Goal: Communication & Community: Ask a question

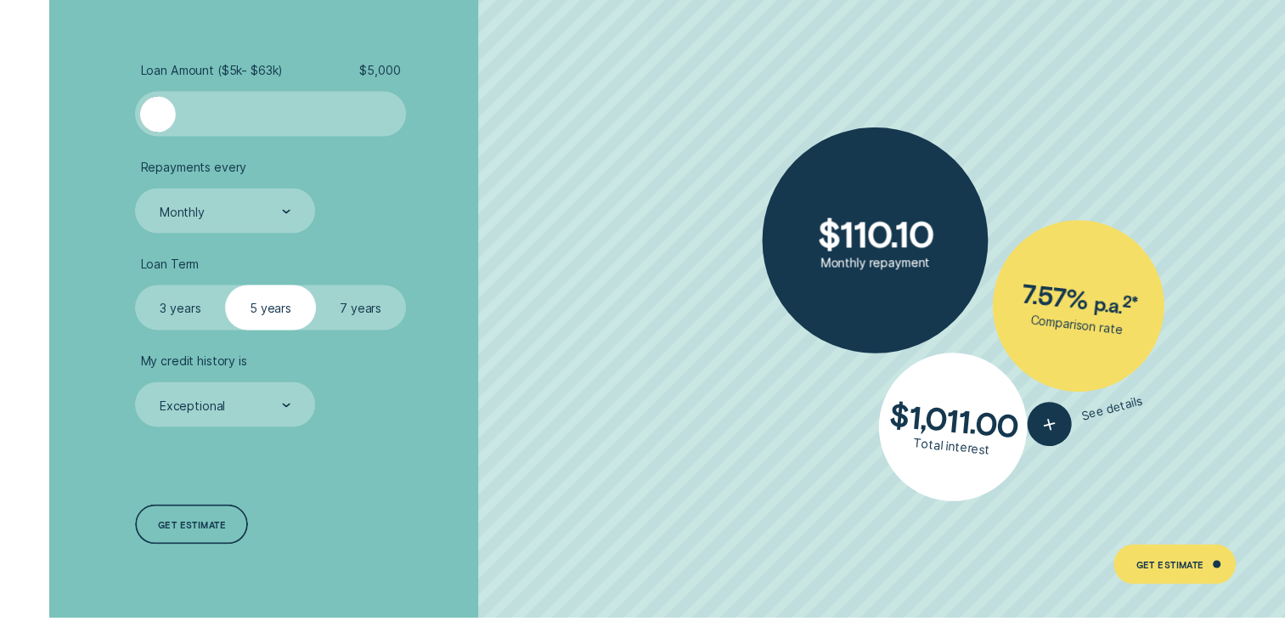
scroll to position [3143, 0]
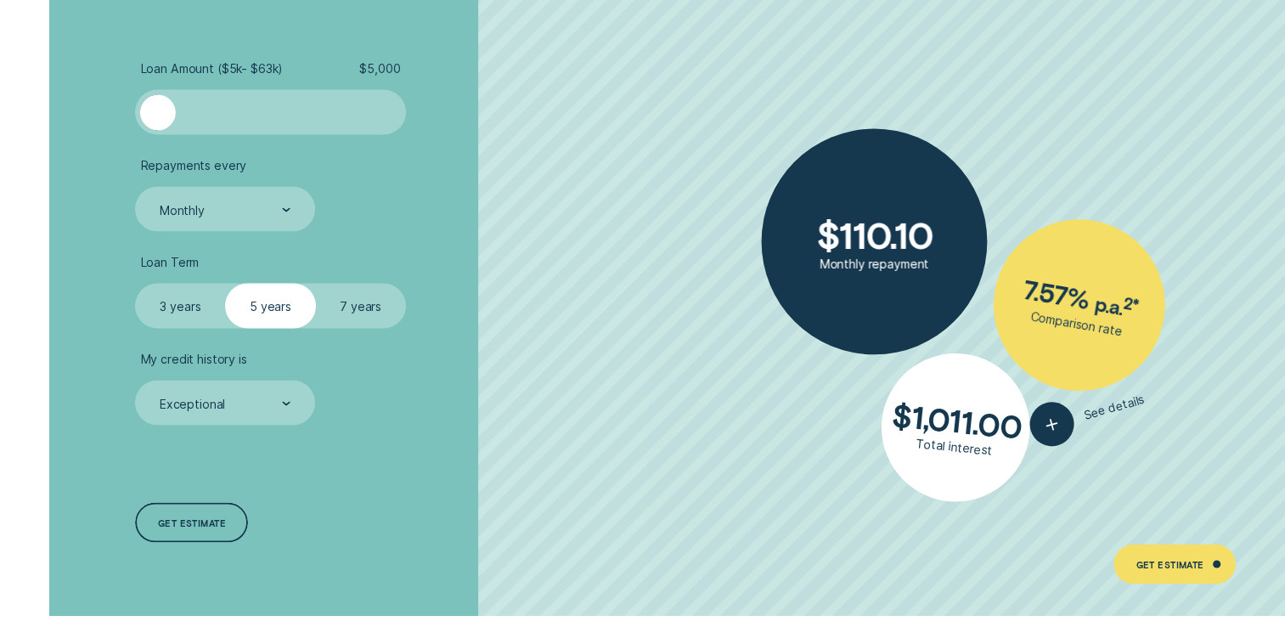
click at [241, 110] on div at bounding box center [270, 112] width 225 height 36
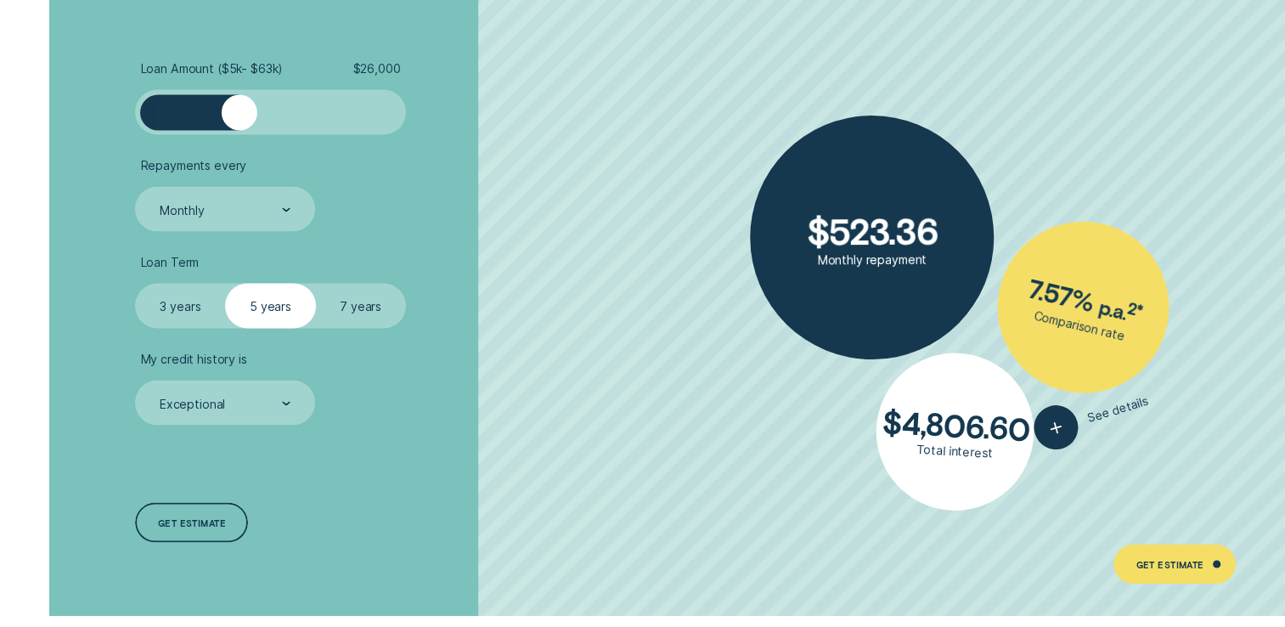
click at [265, 116] on div at bounding box center [270, 112] width 225 height 36
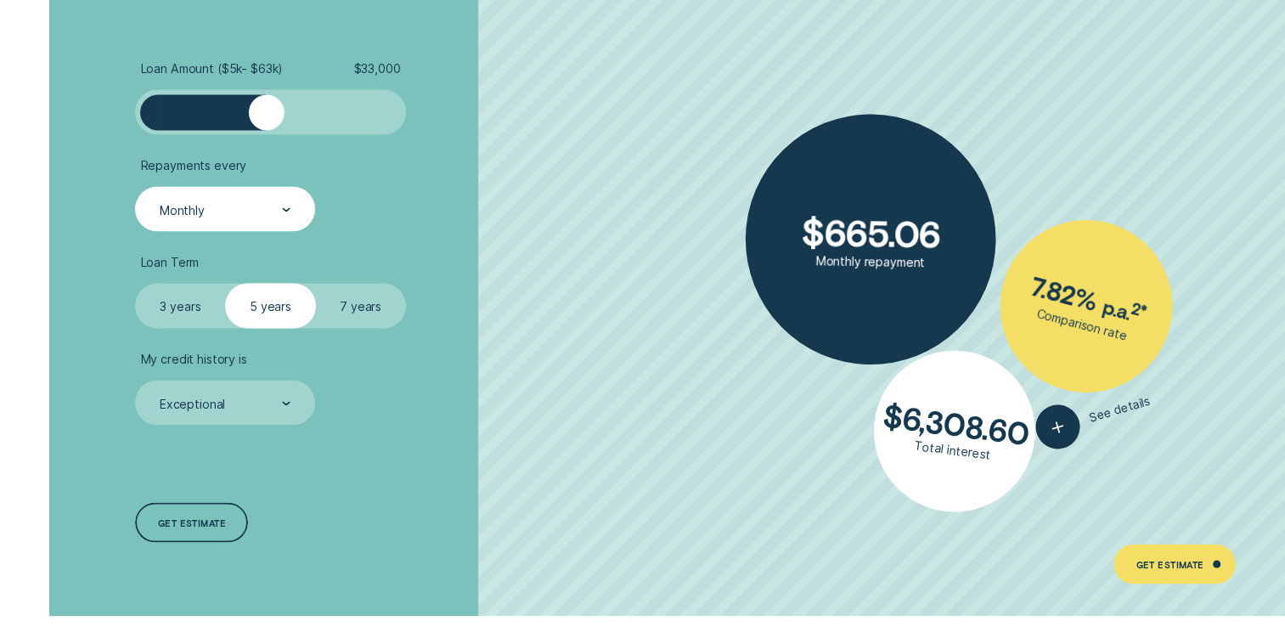
click at [218, 213] on div "Monthly" at bounding box center [224, 209] width 133 height 17
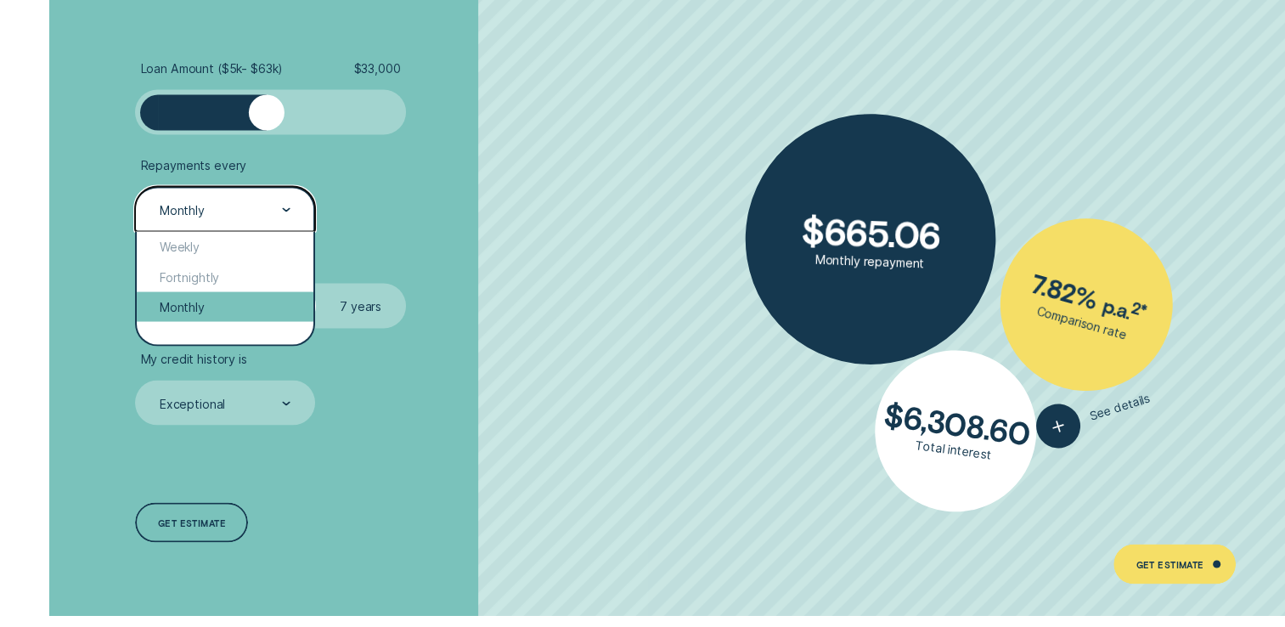
click at [194, 301] on div "Monthly" at bounding box center [225, 306] width 176 height 30
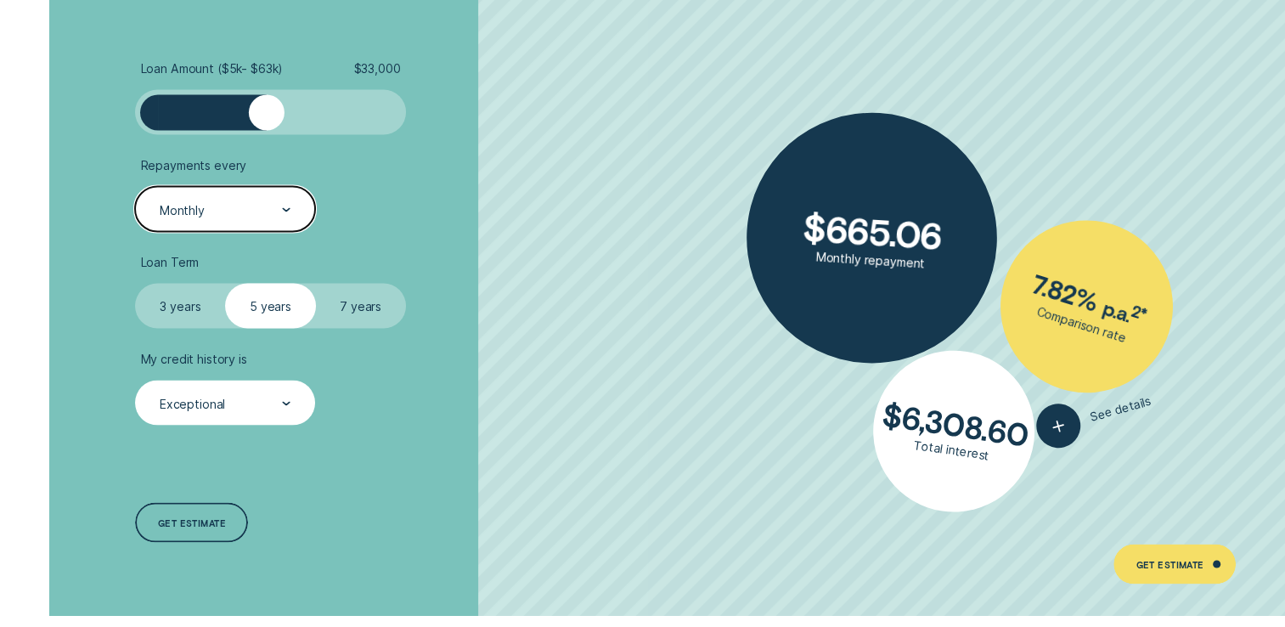
click at [254, 398] on div "Exceptional" at bounding box center [224, 403] width 133 height 17
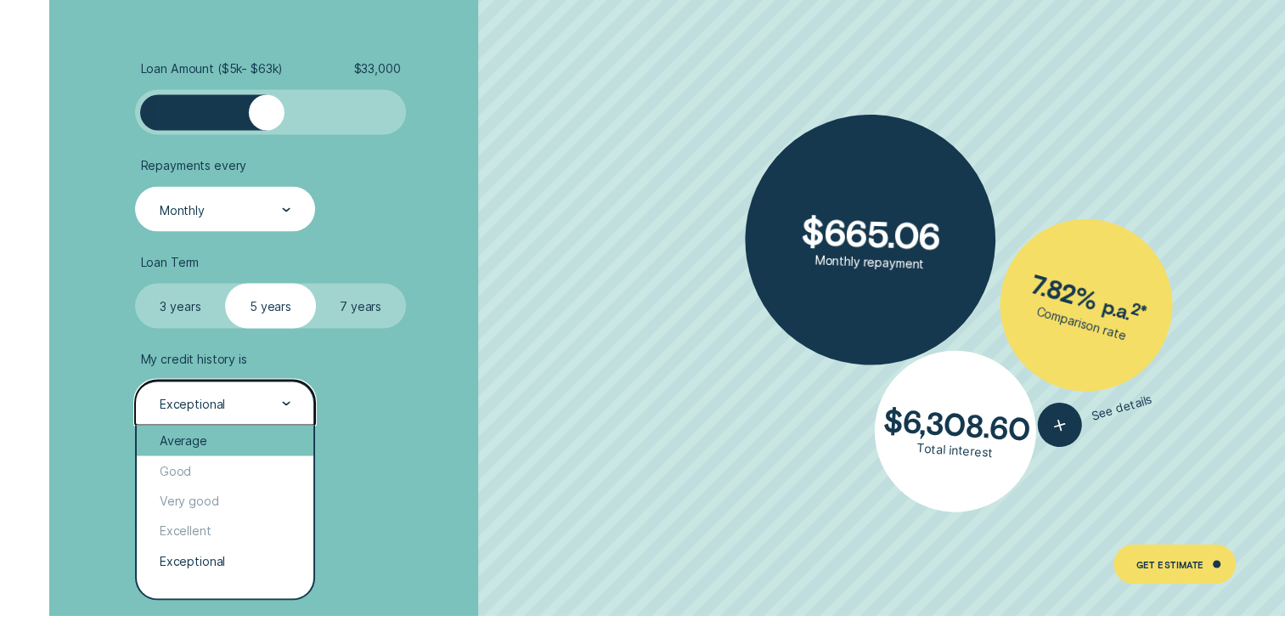
click at [209, 436] on div "Average" at bounding box center [225, 440] width 176 height 30
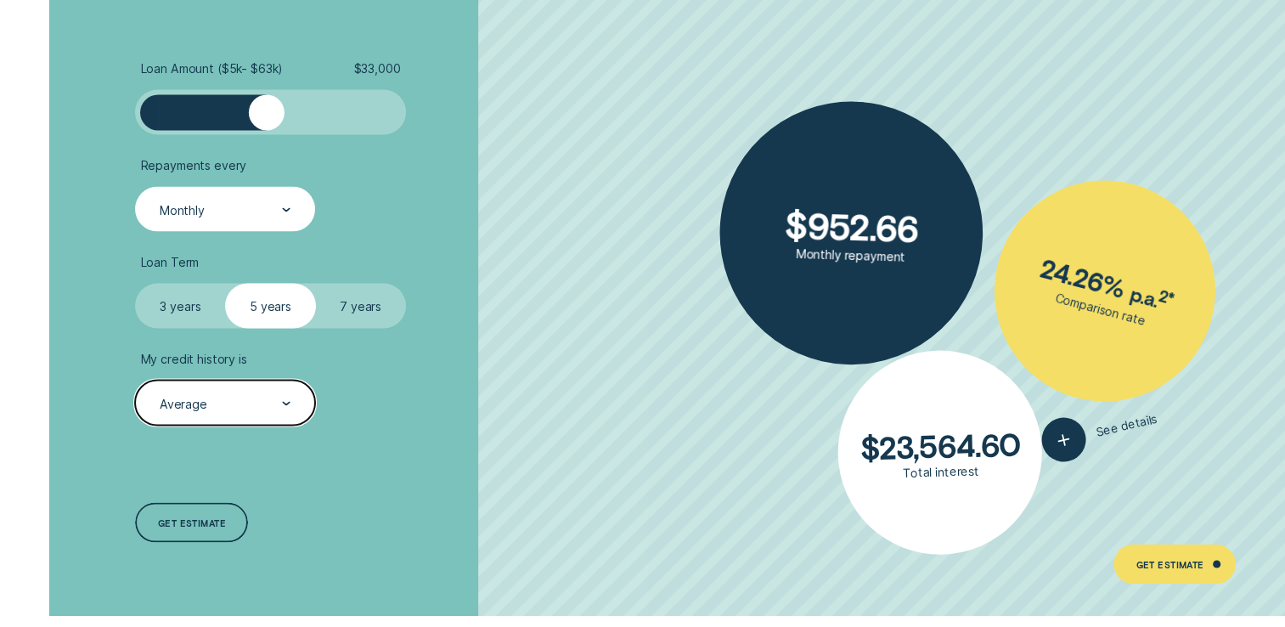
click at [273, 206] on div "Monthly" at bounding box center [224, 209] width 133 height 17
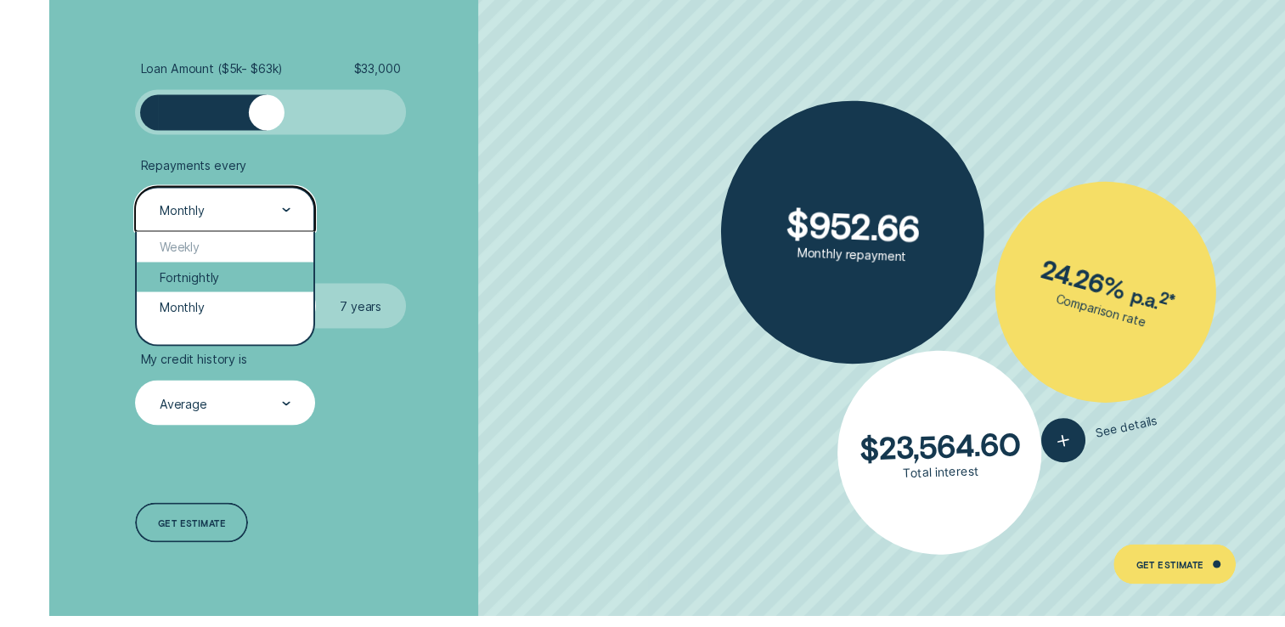
click at [212, 274] on div "Fortnightly" at bounding box center [225, 277] width 176 height 30
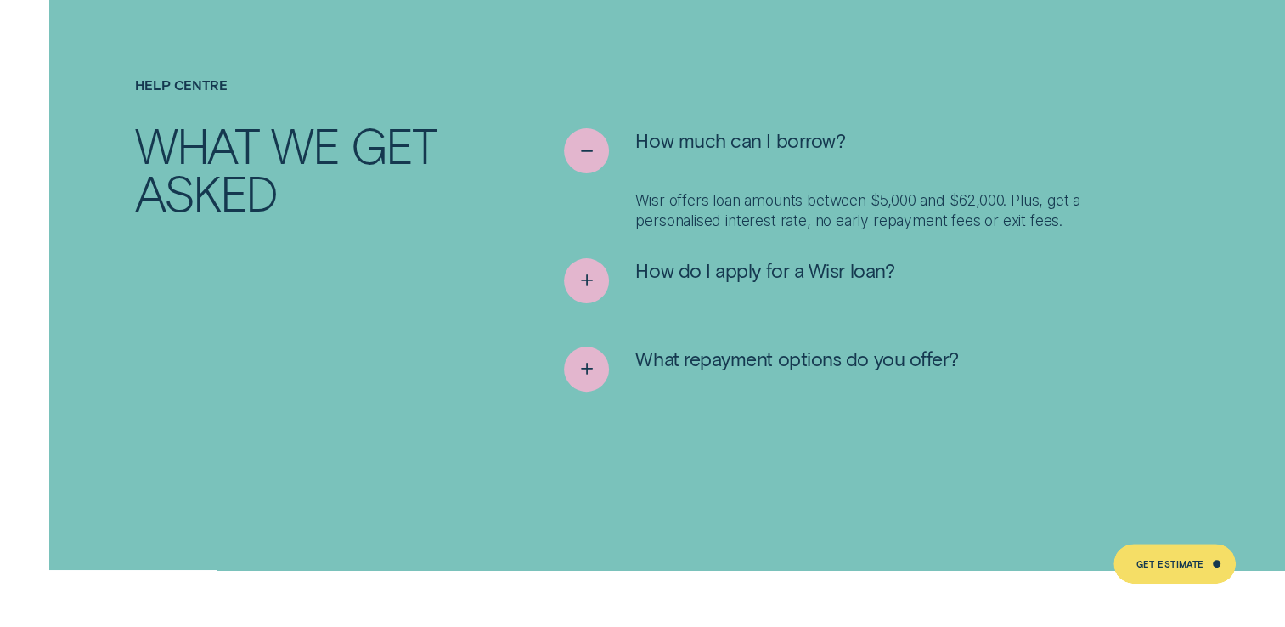
scroll to position [6880, 0]
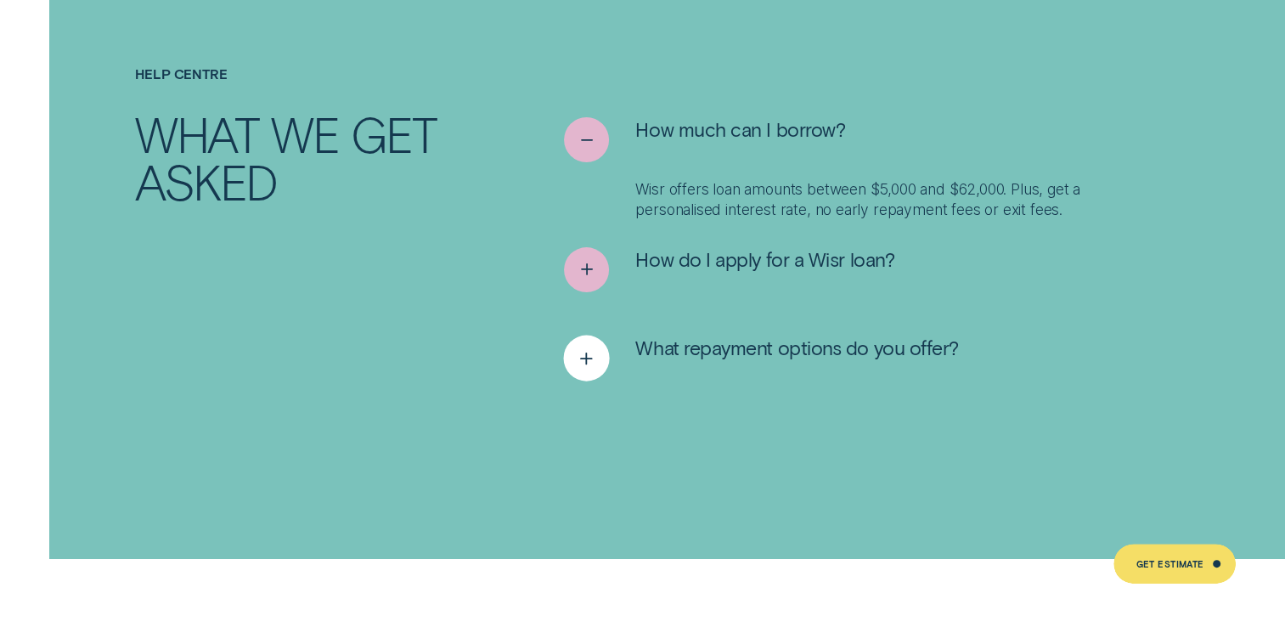
click at [582, 345] on icon "See more" at bounding box center [586, 358] width 23 height 26
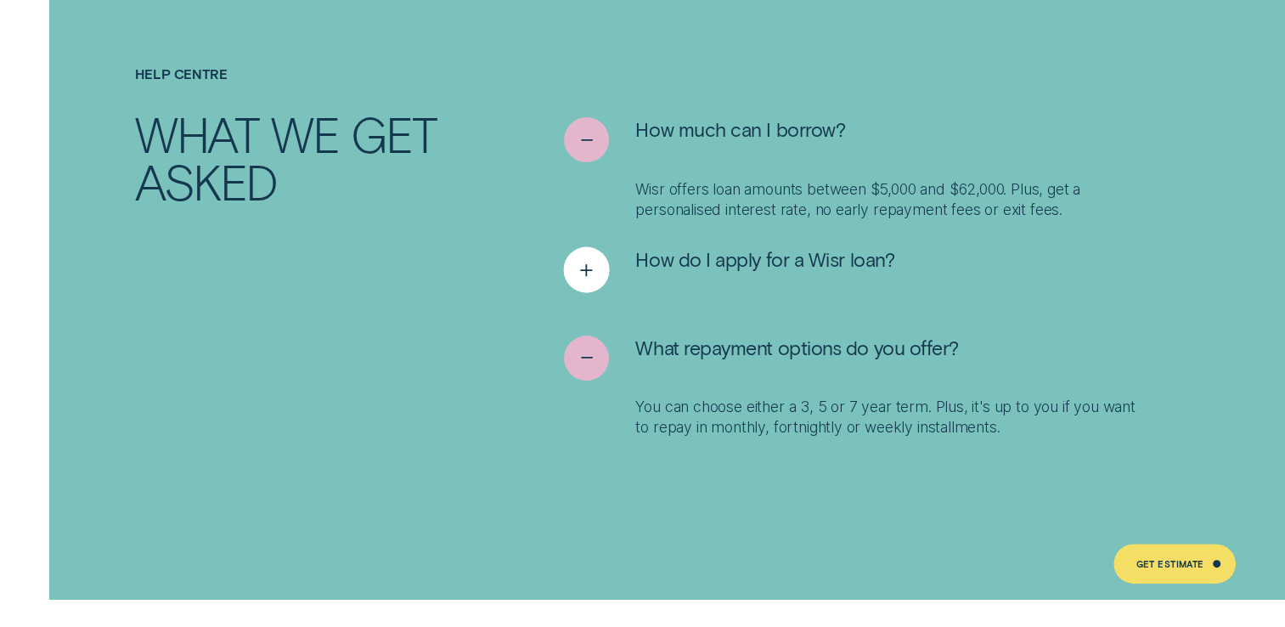
click at [575, 257] on icon "See more" at bounding box center [586, 270] width 23 height 26
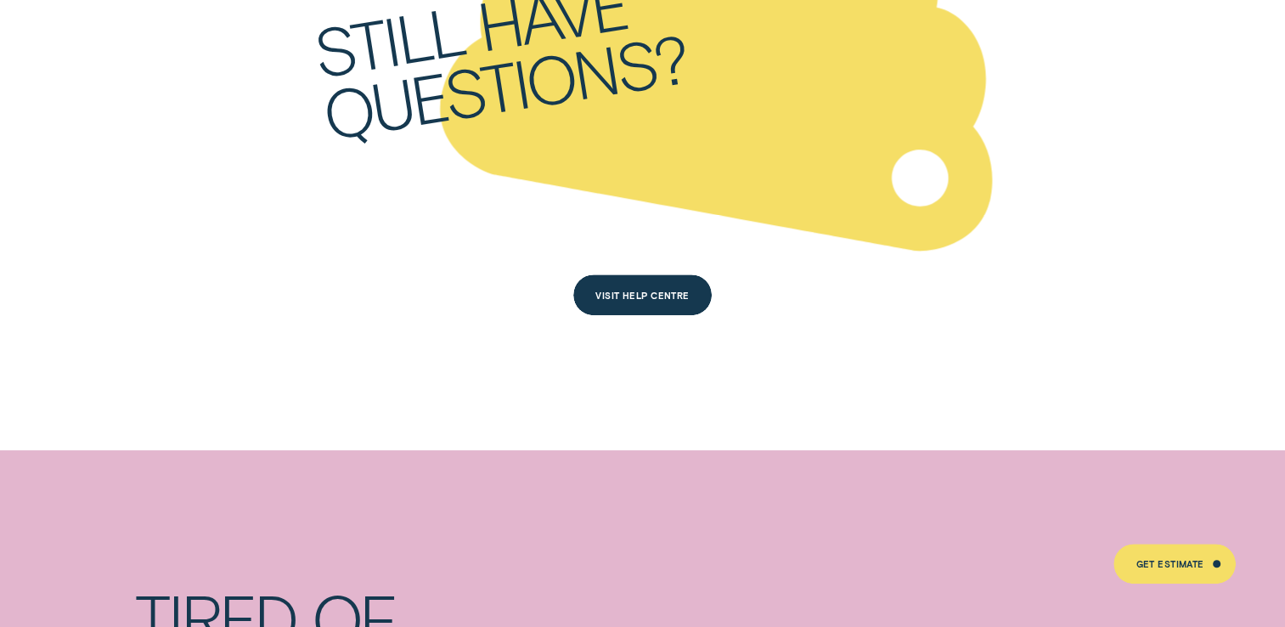
scroll to position [7831, 0]
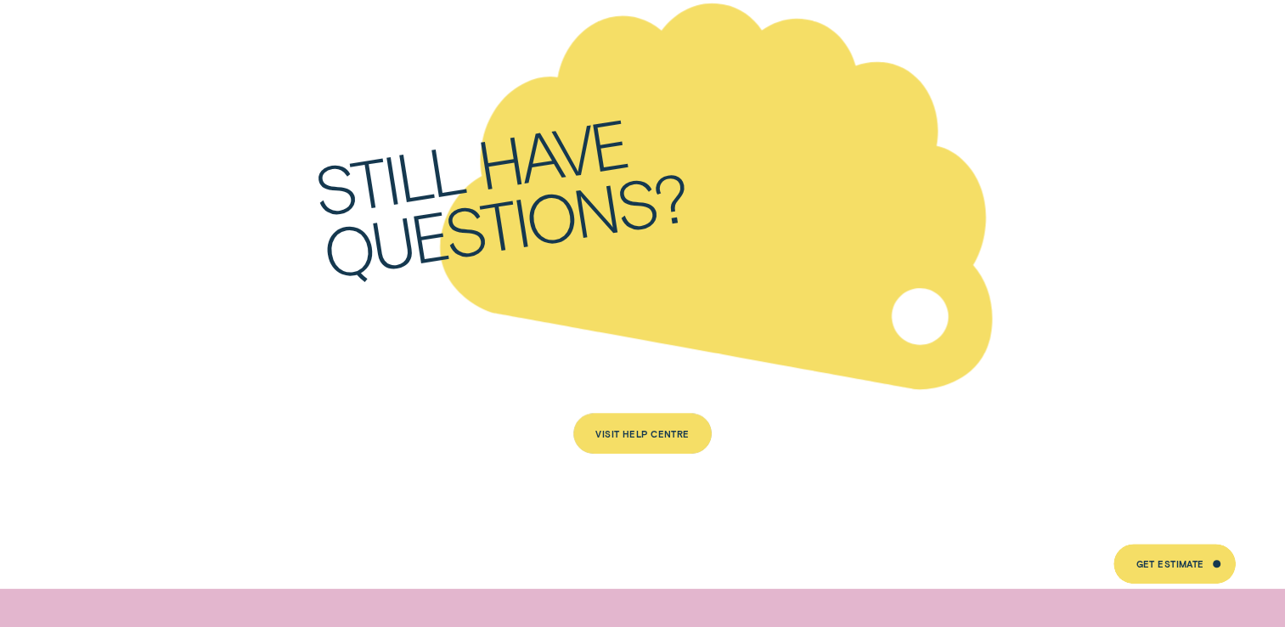
drag, startPoint x: 632, startPoint y: 403, endPoint x: 607, endPoint y: 402, distance: 24.6
click at [632, 413] on div "Visit Help Centre" at bounding box center [642, 433] width 138 height 41
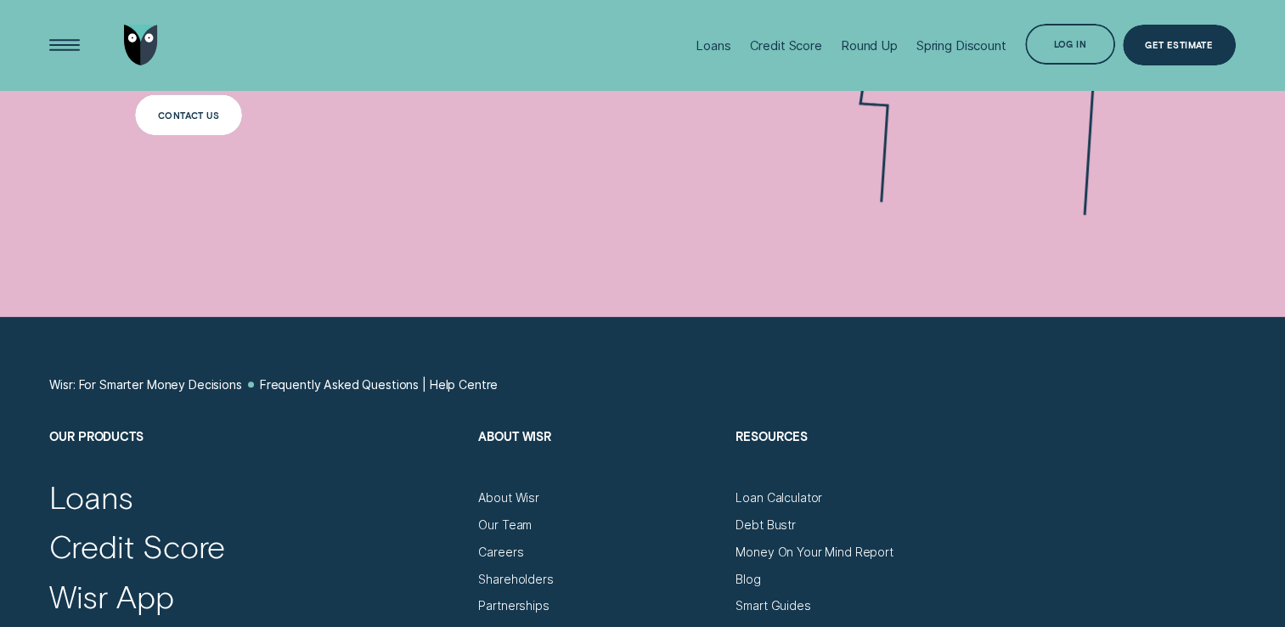
scroll to position [1699, 0]
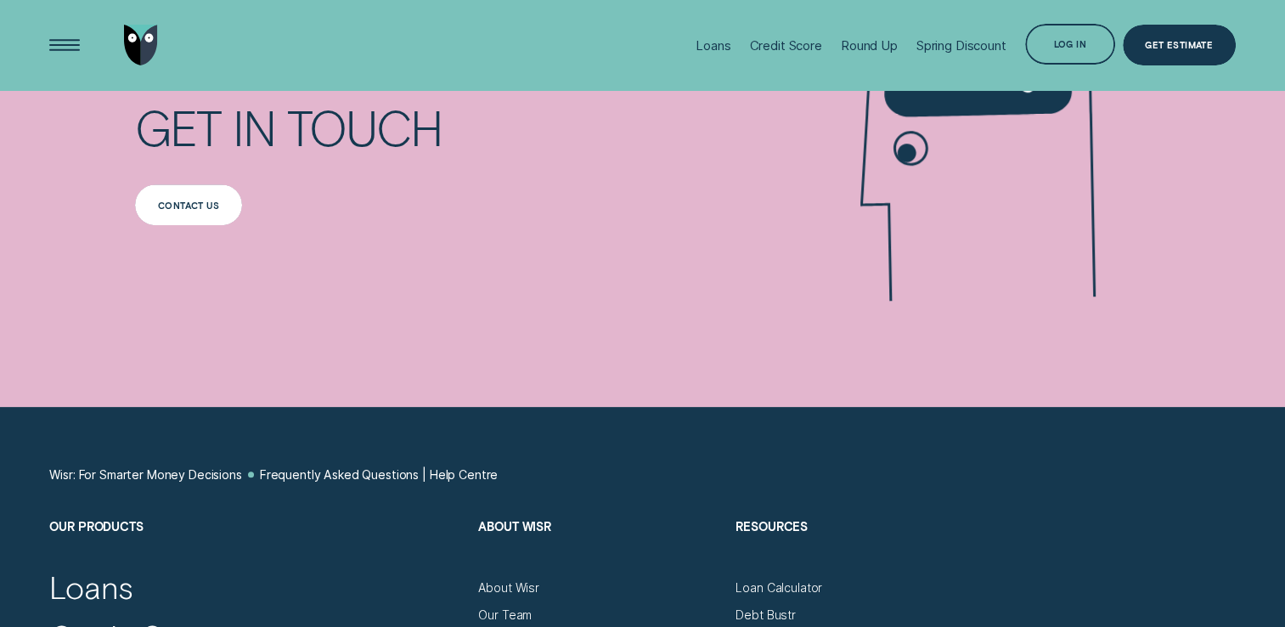
click at [161, 208] on div "Contact us" at bounding box center [188, 205] width 61 height 8
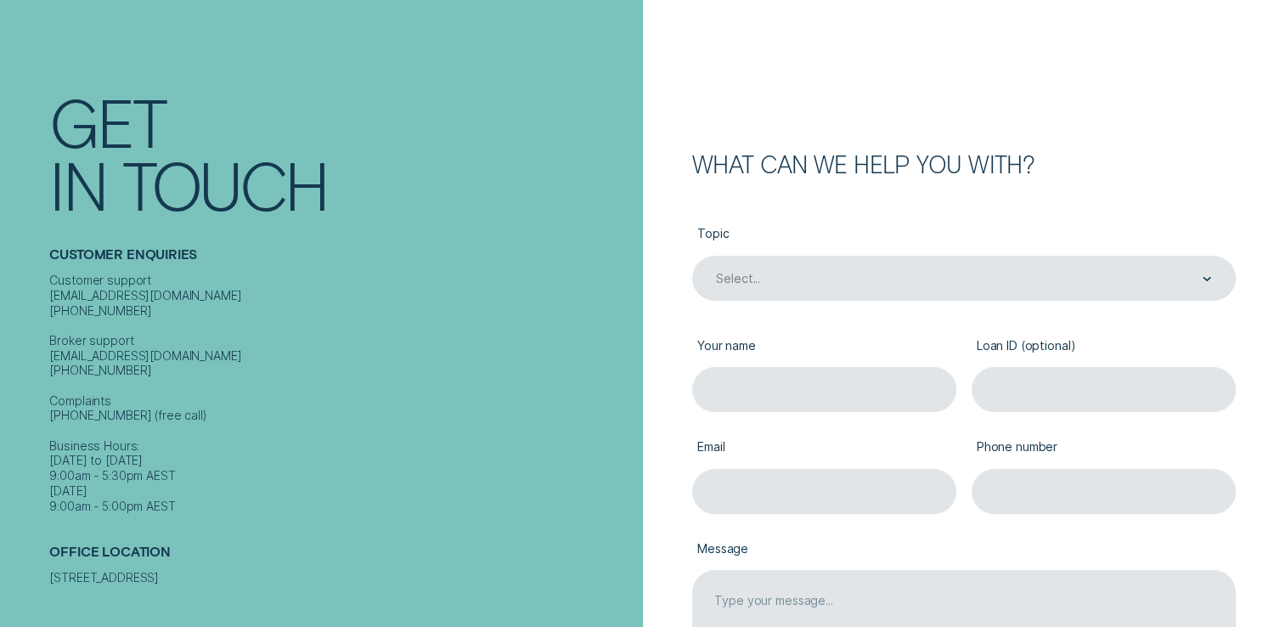
scroll to position [85, 0]
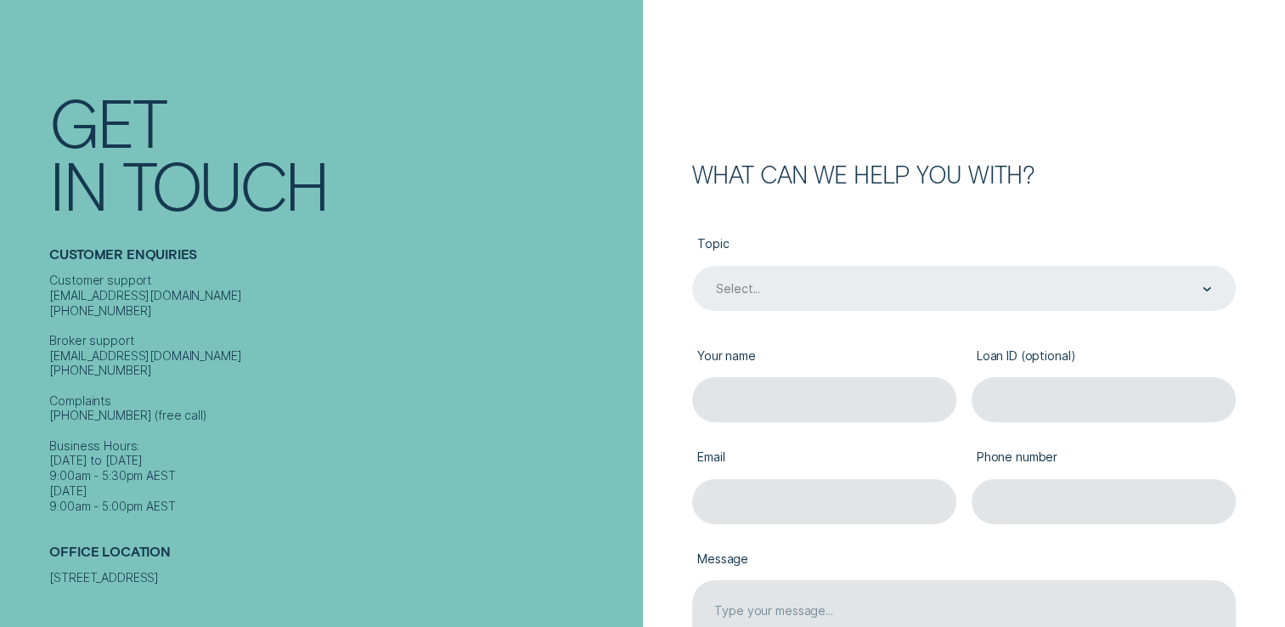
click at [751, 287] on div "Select..." at bounding box center [738, 289] width 44 height 15
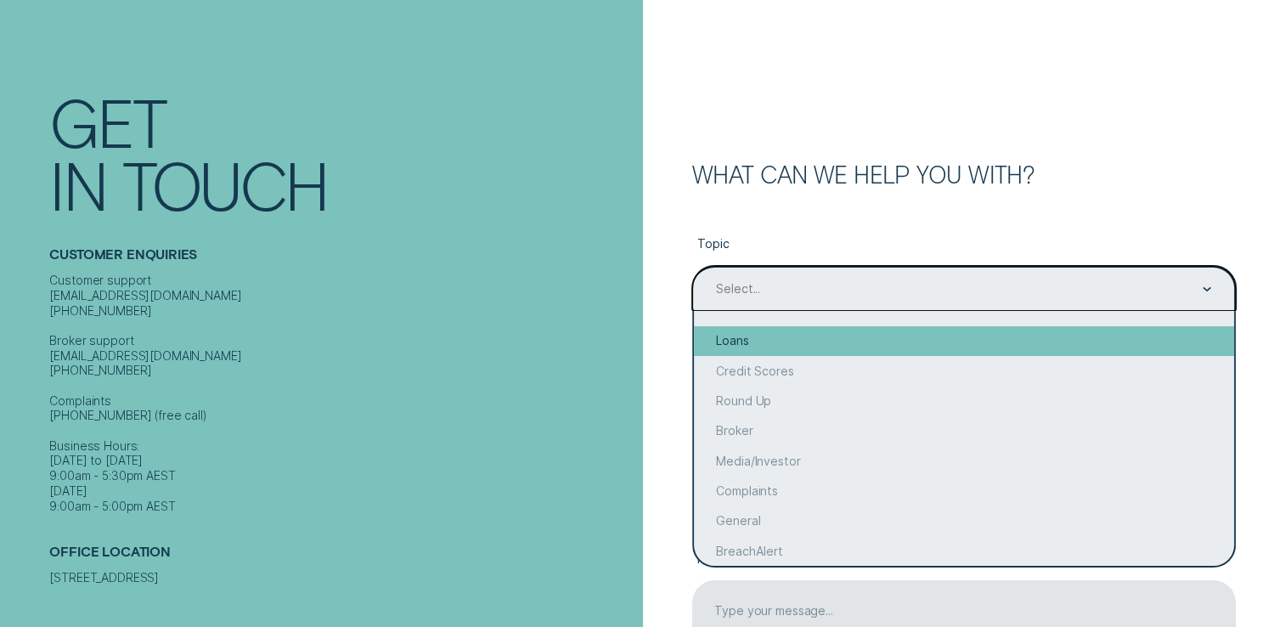
click at [741, 335] on div "Loans" at bounding box center [964, 341] width 540 height 30
type input "Loans"
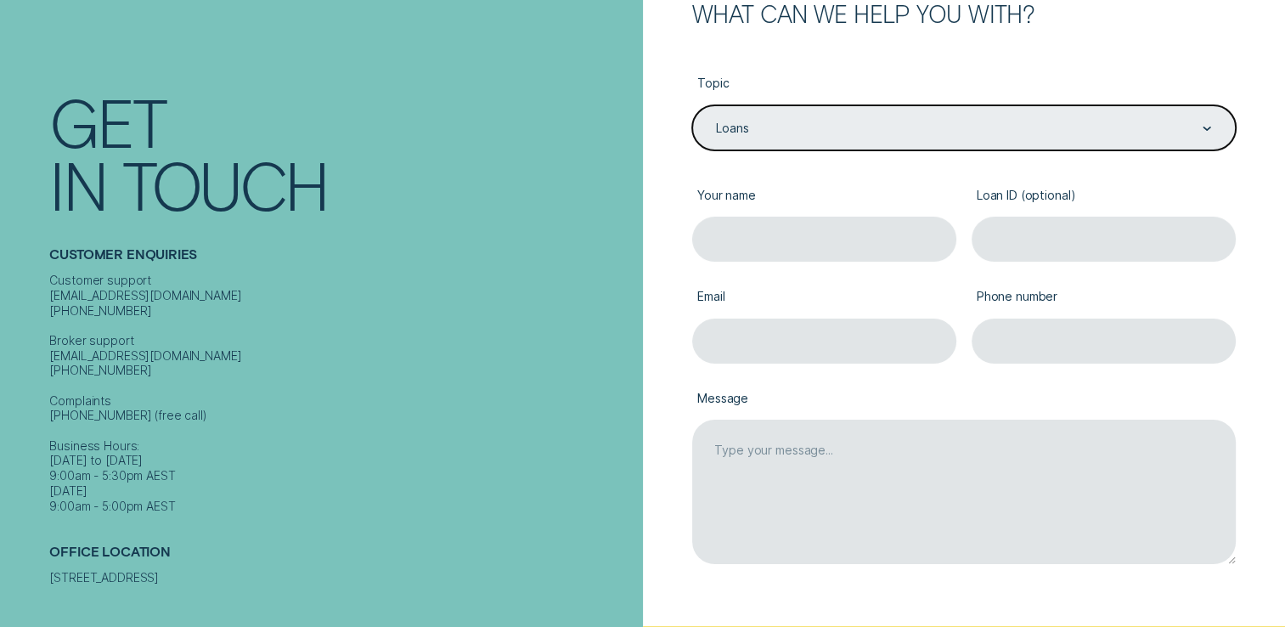
scroll to position [255, 0]
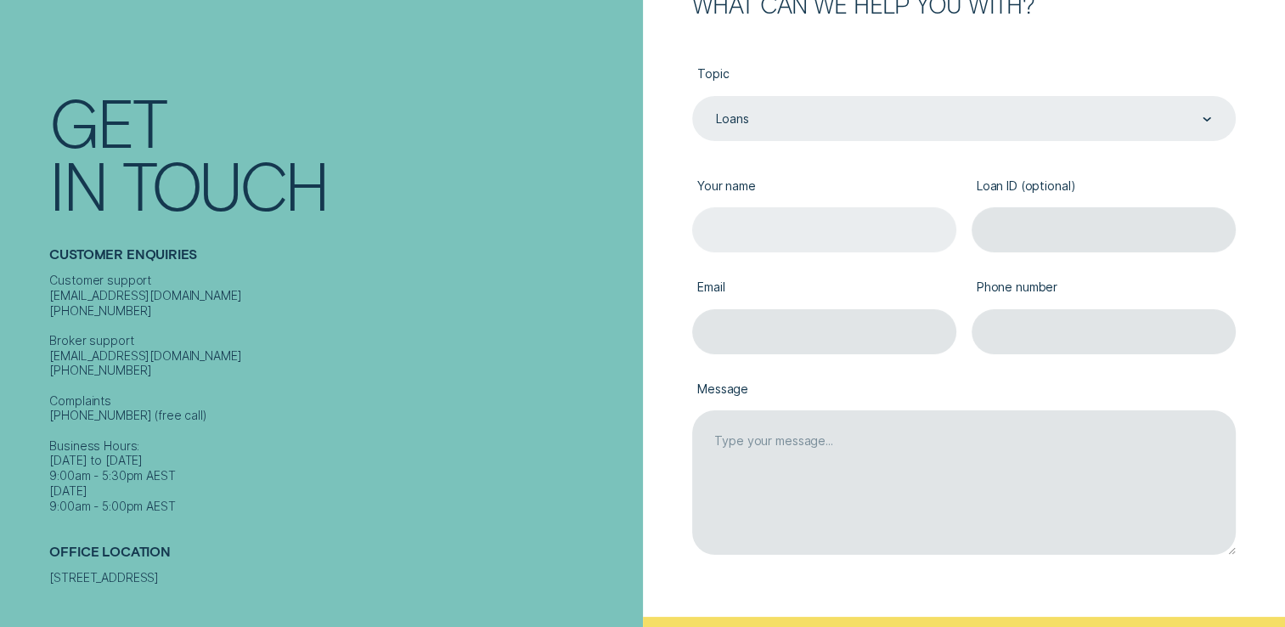
click at [720, 230] on input "Your name" at bounding box center [824, 229] width 264 height 45
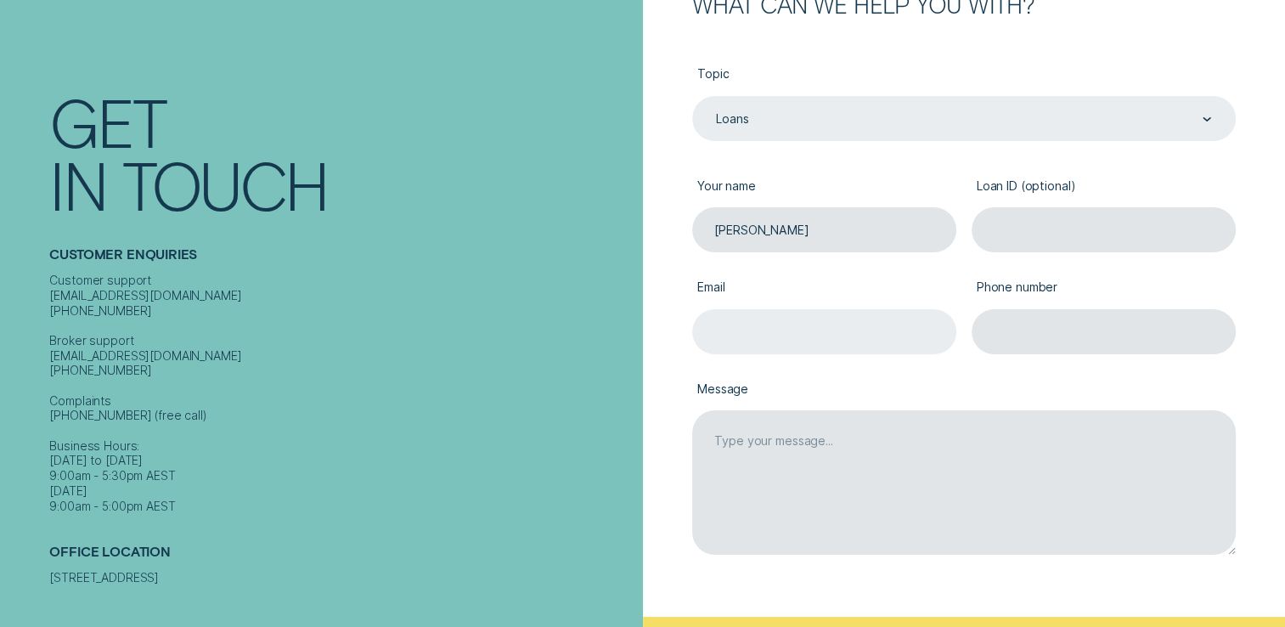
type input "[PERSON_NAME]"
click at [710, 326] on input "Email" at bounding box center [824, 331] width 264 height 45
type input "[EMAIL_ADDRESS][DOMAIN_NAME]"
click at [1094, 333] on input "0422672270" at bounding box center [1104, 331] width 264 height 45
type input "0"
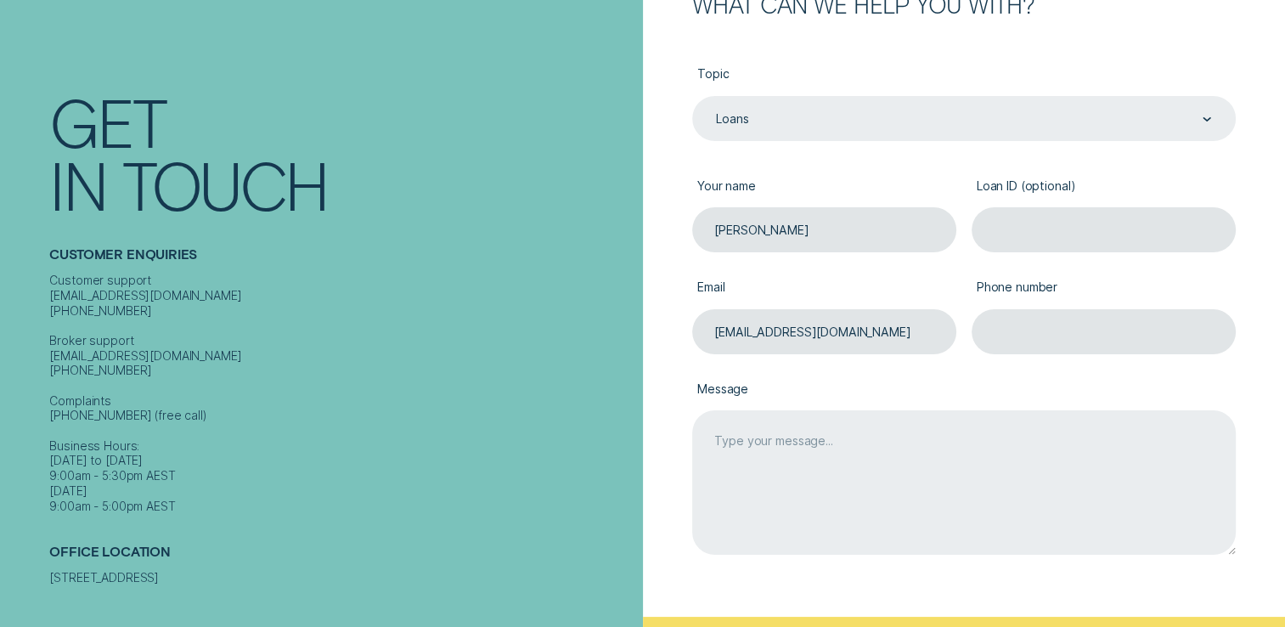
click at [795, 444] on textarea "Message" at bounding box center [964, 482] width 544 height 144
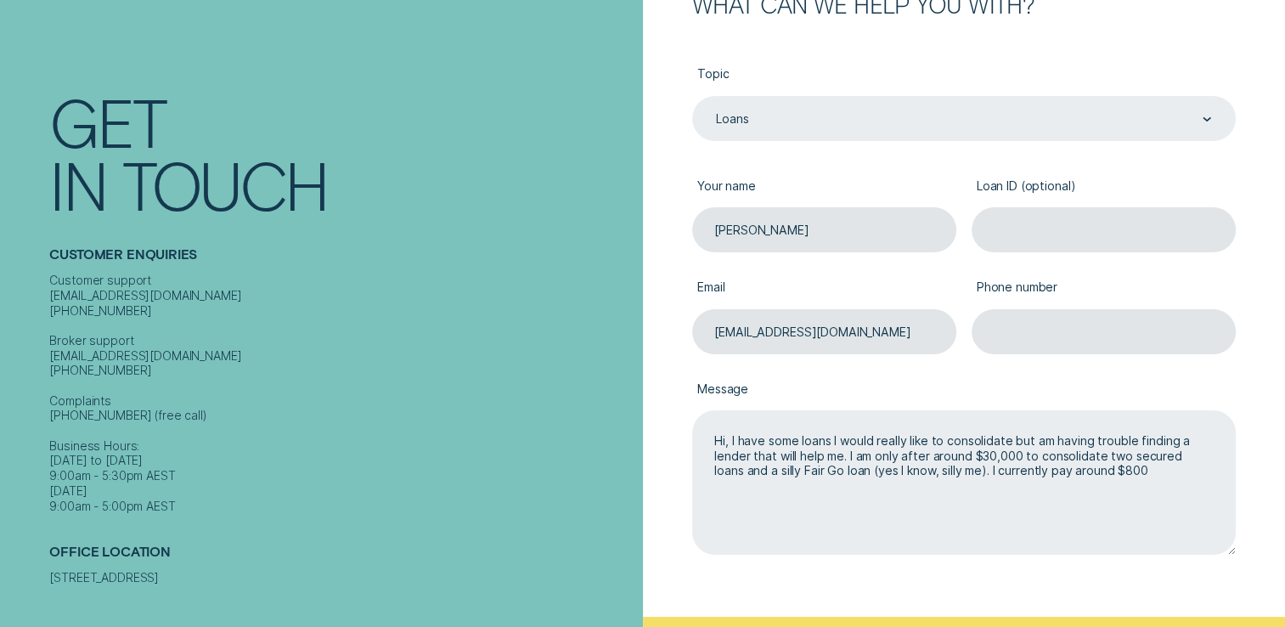
click at [999, 454] on textarea "Hi, I have some loans I would really like to consolidate but am having trouble …" at bounding box center [964, 482] width 544 height 144
click at [1173, 456] on textarea "Hi, I have some loans I would really like to consolidate but am having trouble …" at bounding box center [964, 482] width 544 height 144
click at [1170, 458] on textarea "Hi, I have some loans I would really like to consolidate but am having trouble …" at bounding box center [964, 482] width 544 height 144
drag, startPoint x: 981, startPoint y: 471, endPoint x: 1024, endPoint y: 501, distance: 52.5
click at [982, 473] on textarea "Hi, I have some loans I would really like to consolidate but am having trouble …" at bounding box center [964, 482] width 544 height 144
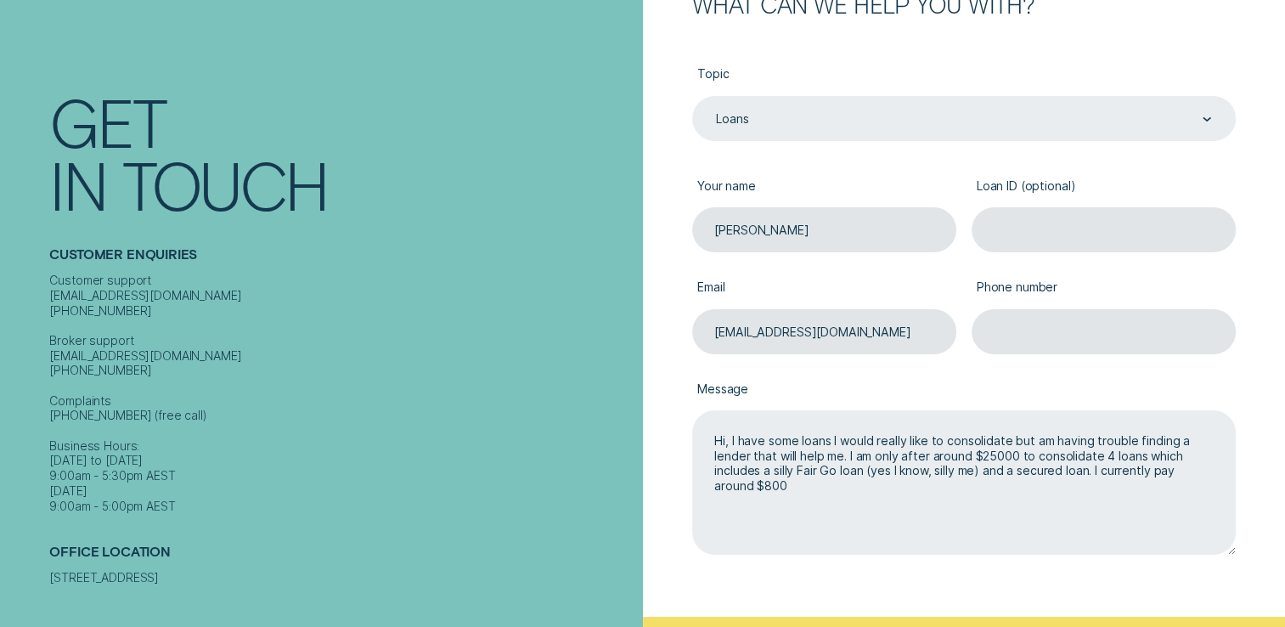
click at [808, 480] on textarea "Hi, I have some loans I would really like to consolidate but am having trouble …" at bounding box center [964, 482] width 544 height 144
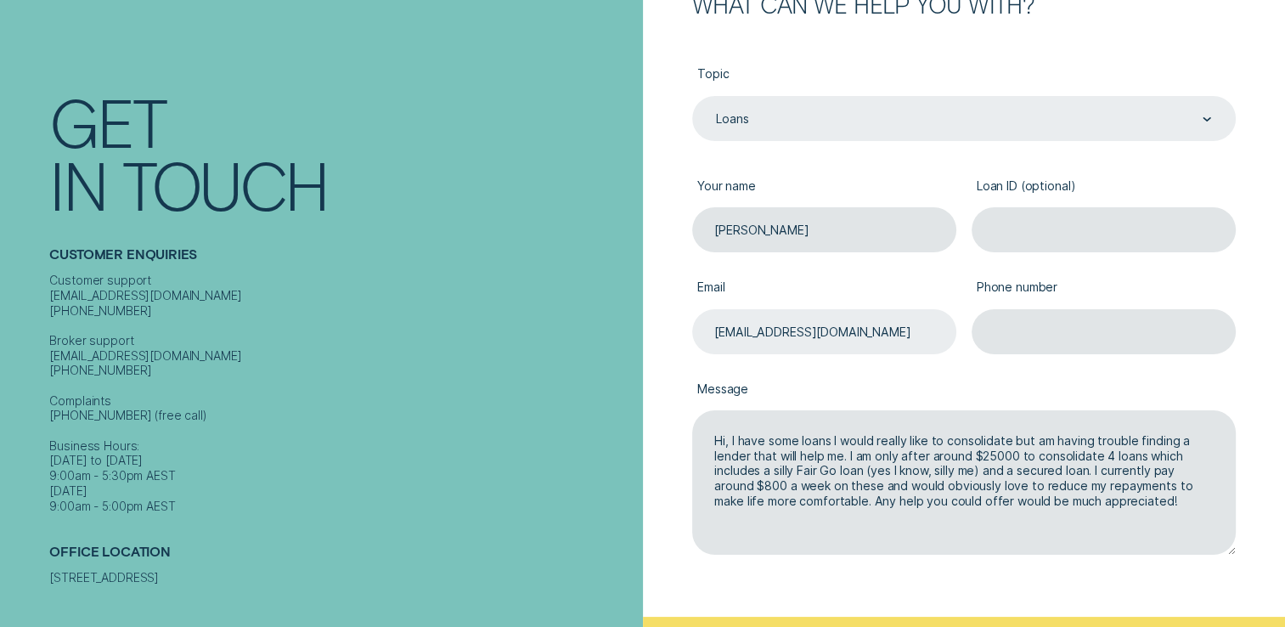
type textarea "Hi, I have some loans I would really like to consolidate but am having trouble …"
click at [852, 329] on input "[EMAIL_ADDRESS][DOMAIN_NAME]" at bounding box center [824, 331] width 264 height 45
type input "r"
click at [769, 335] on input "Email" at bounding box center [824, 331] width 264 height 45
type input "[EMAIL_ADDRESS][DOMAIN_NAME]"
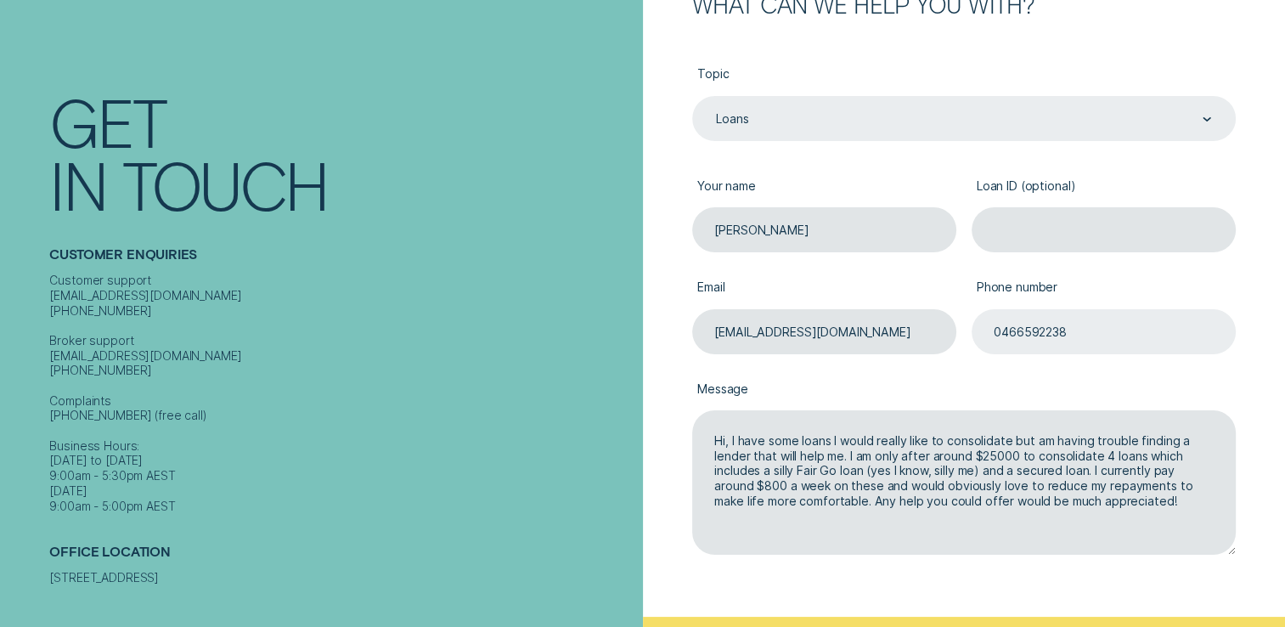
click at [1076, 328] on input "0466592238" at bounding box center [1104, 331] width 264 height 45
type input "0"
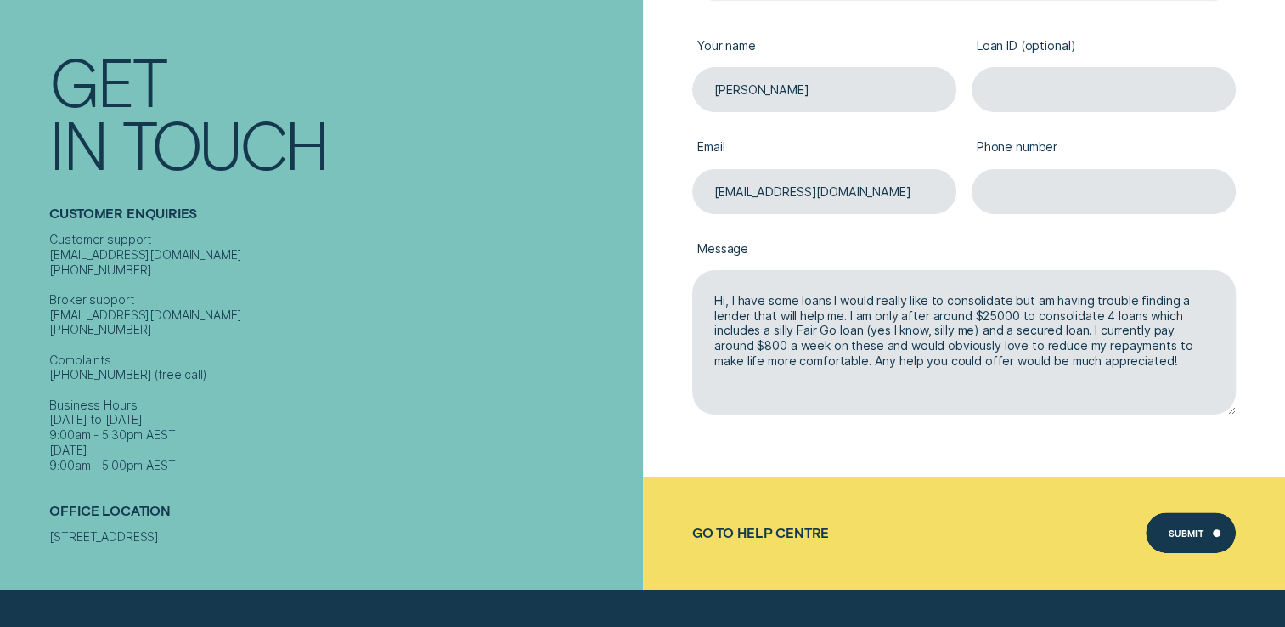
scroll to position [425, 0]
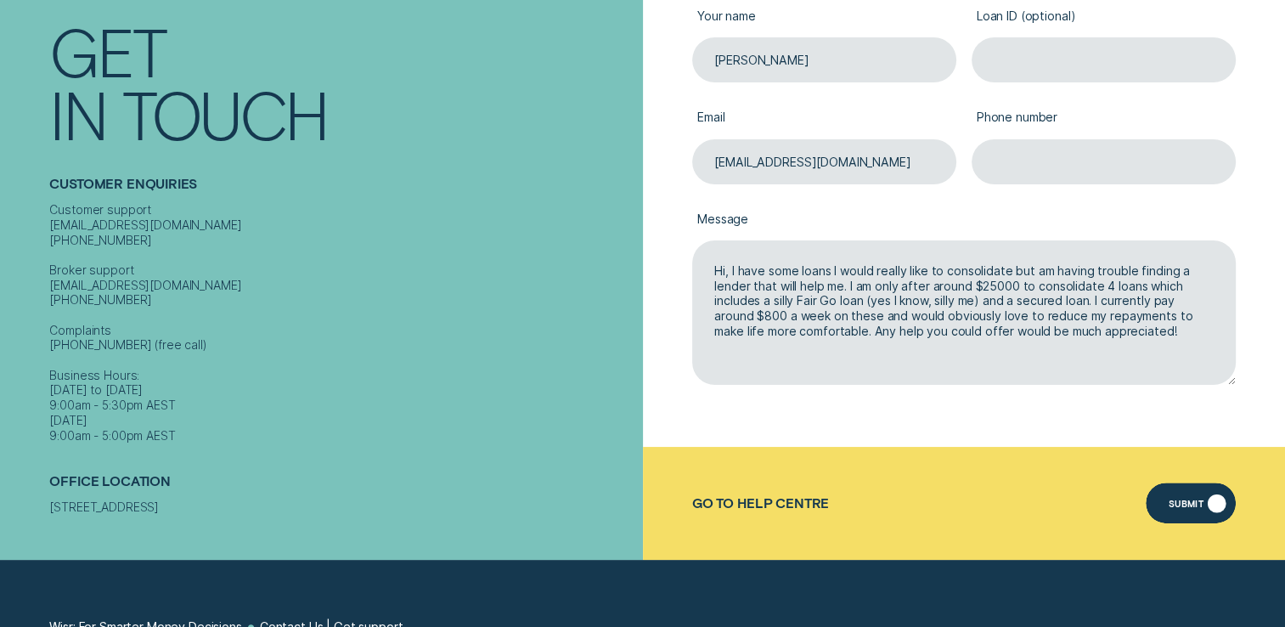
click at [1189, 503] on div "Submit" at bounding box center [1187, 505] width 36 height 8
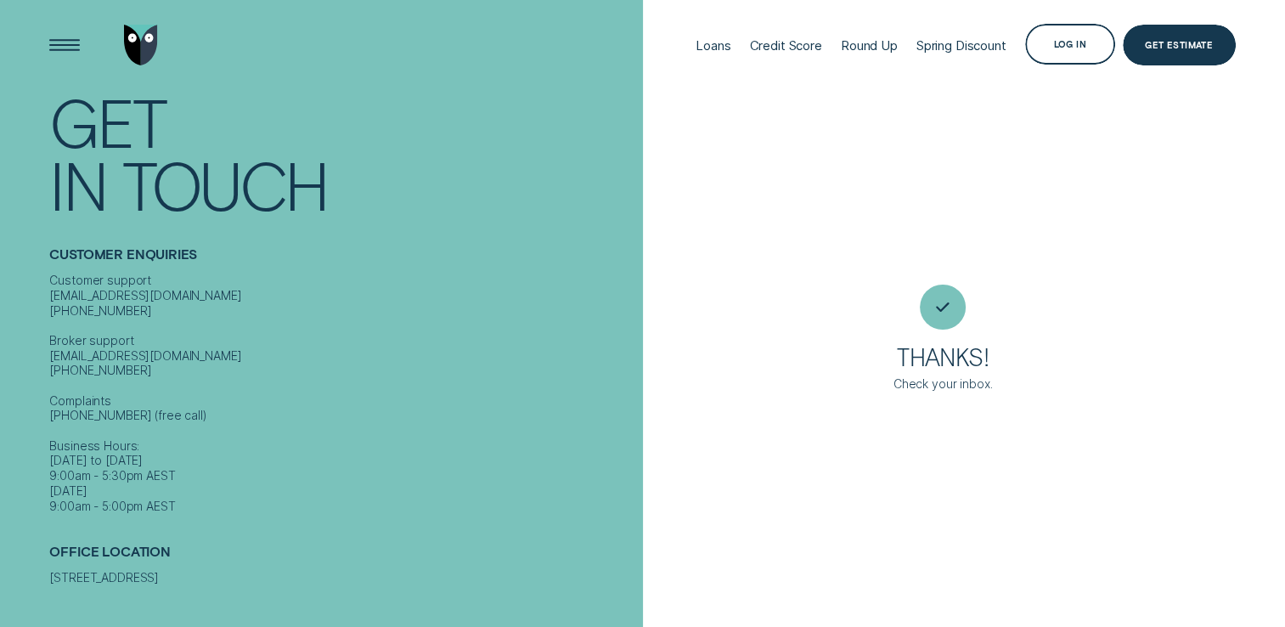
scroll to position [0, 0]
click at [699, 39] on div "Loans" at bounding box center [713, 45] width 35 height 16
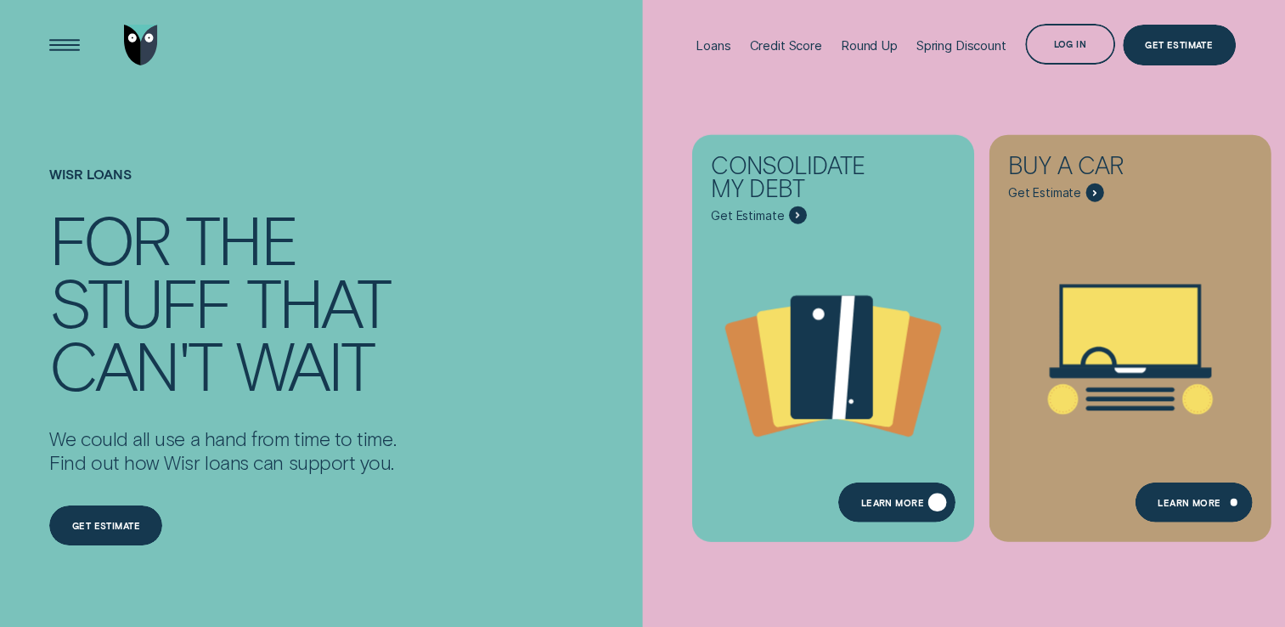
click at [884, 506] on div "Learn more" at bounding box center [892, 504] width 63 height 8
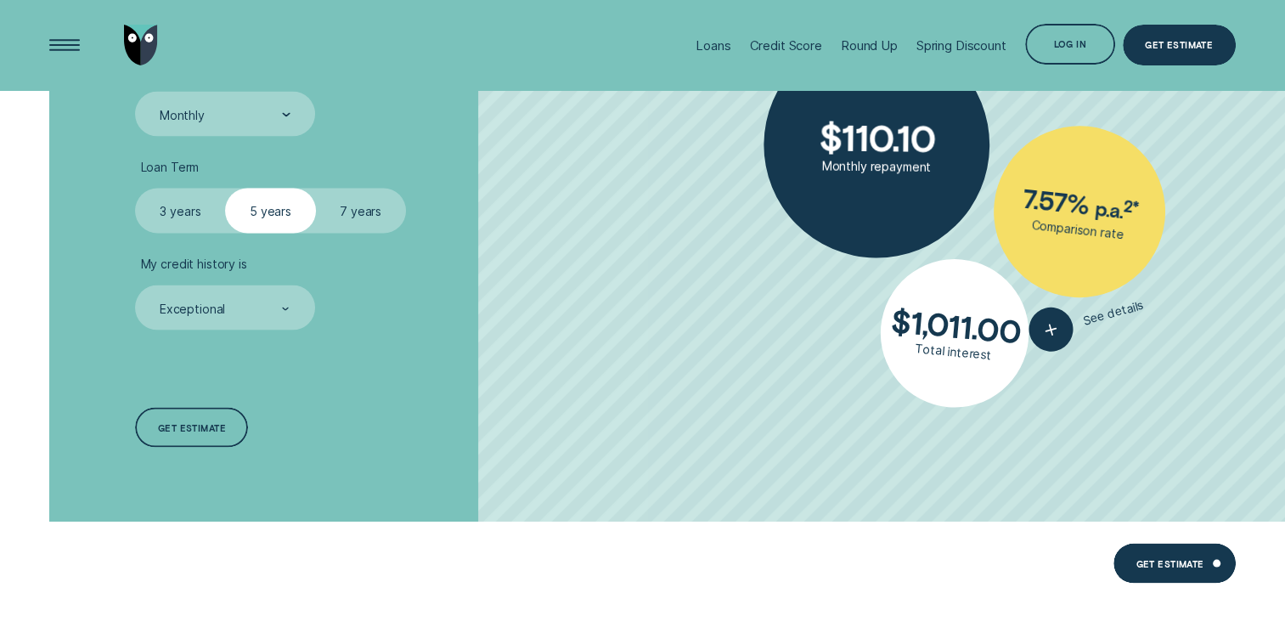
scroll to position [3228, 0]
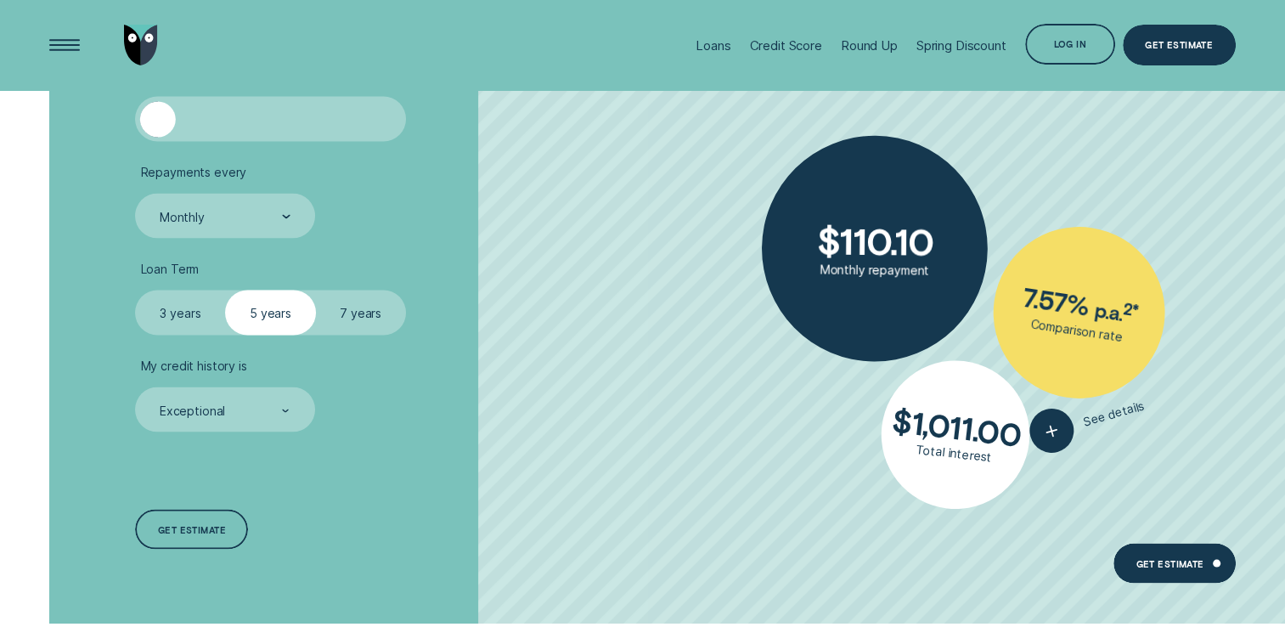
click at [217, 127] on div at bounding box center [270, 120] width 225 height 36
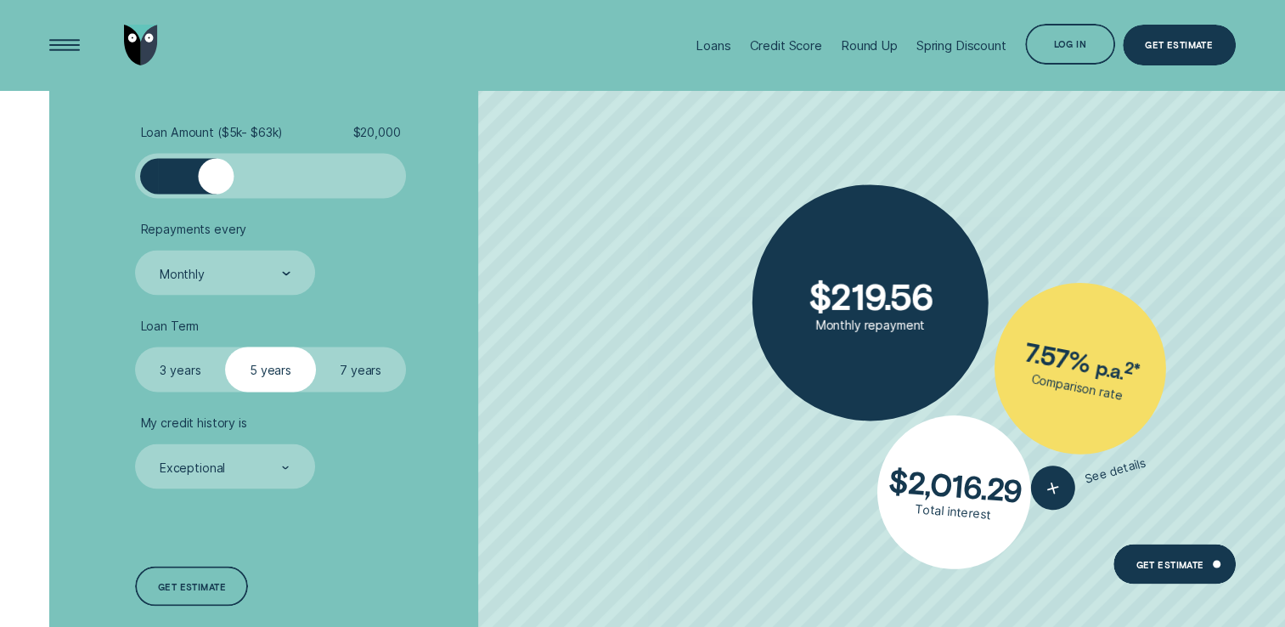
scroll to position [3143, 0]
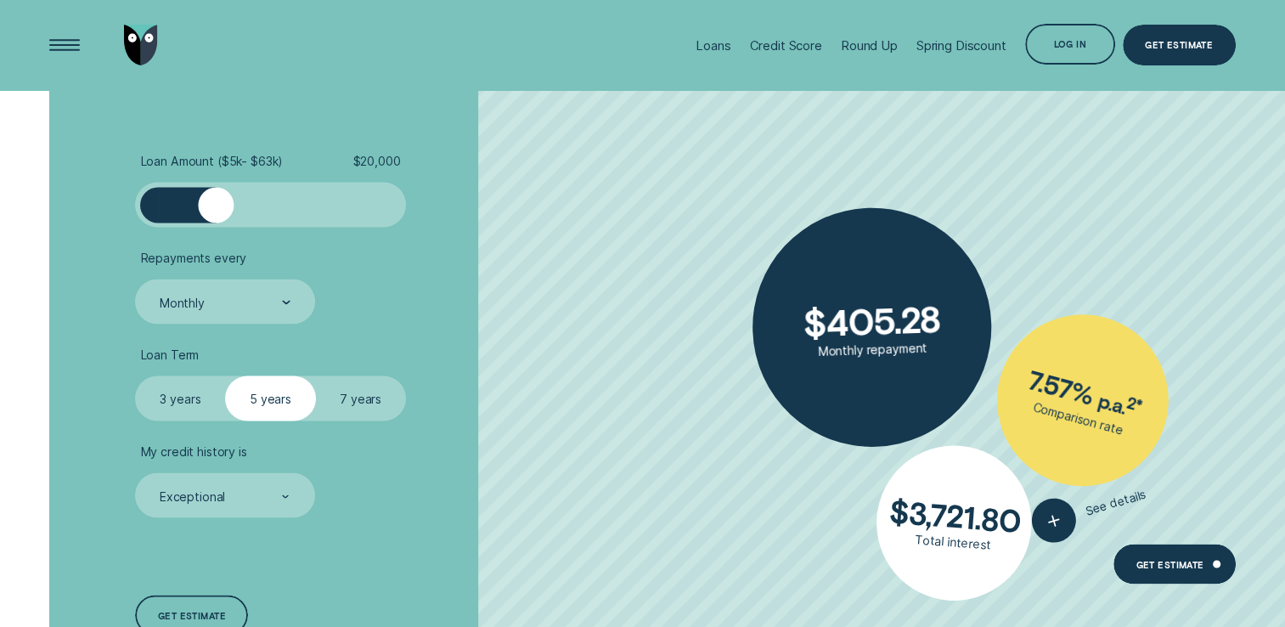
click at [237, 202] on div at bounding box center [270, 205] width 225 height 36
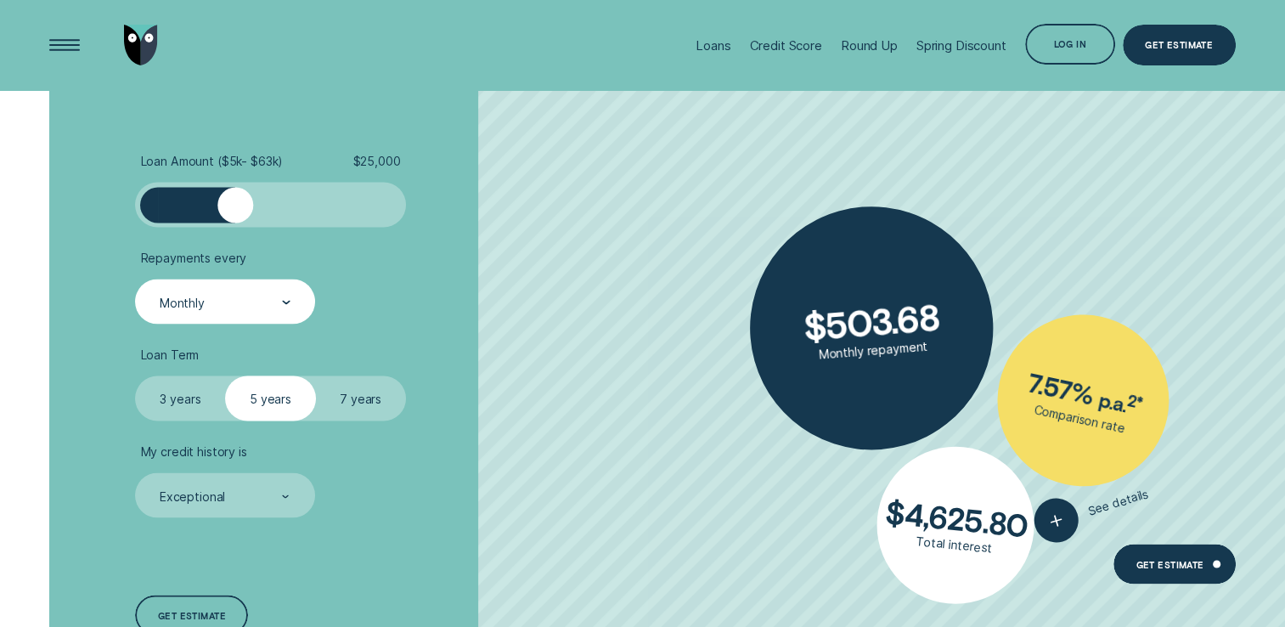
click at [275, 300] on div "Monthly" at bounding box center [224, 302] width 133 height 17
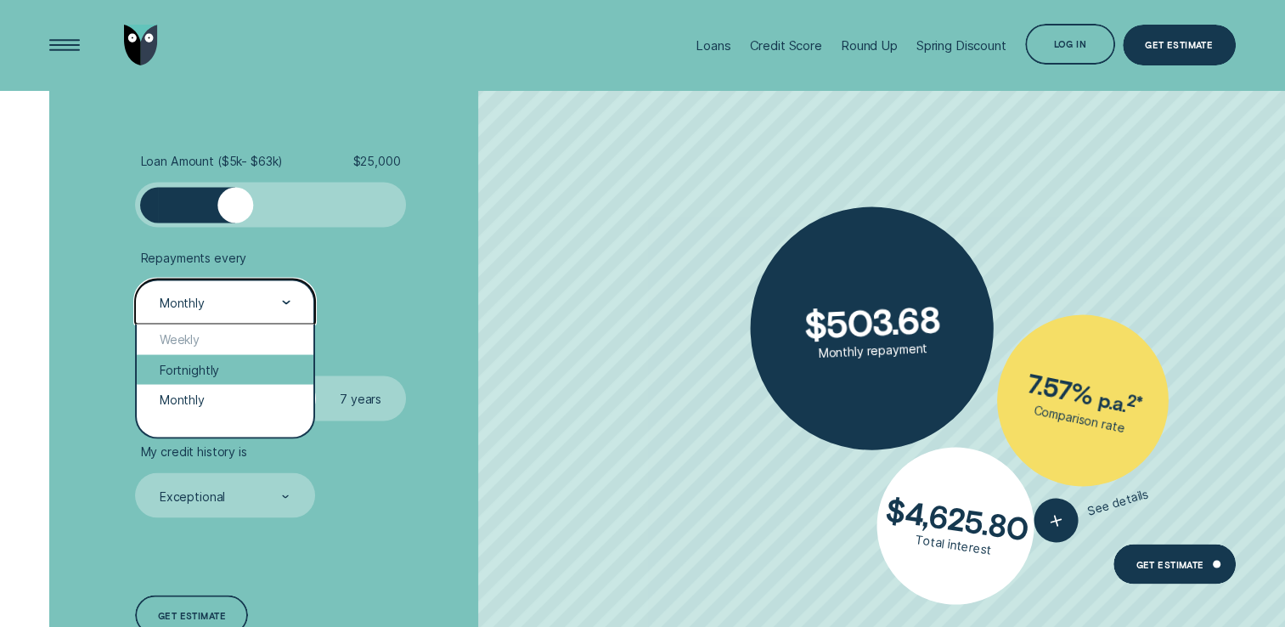
click at [187, 365] on div "Fortnightly" at bounding box center [225, 369] width 176 height 30
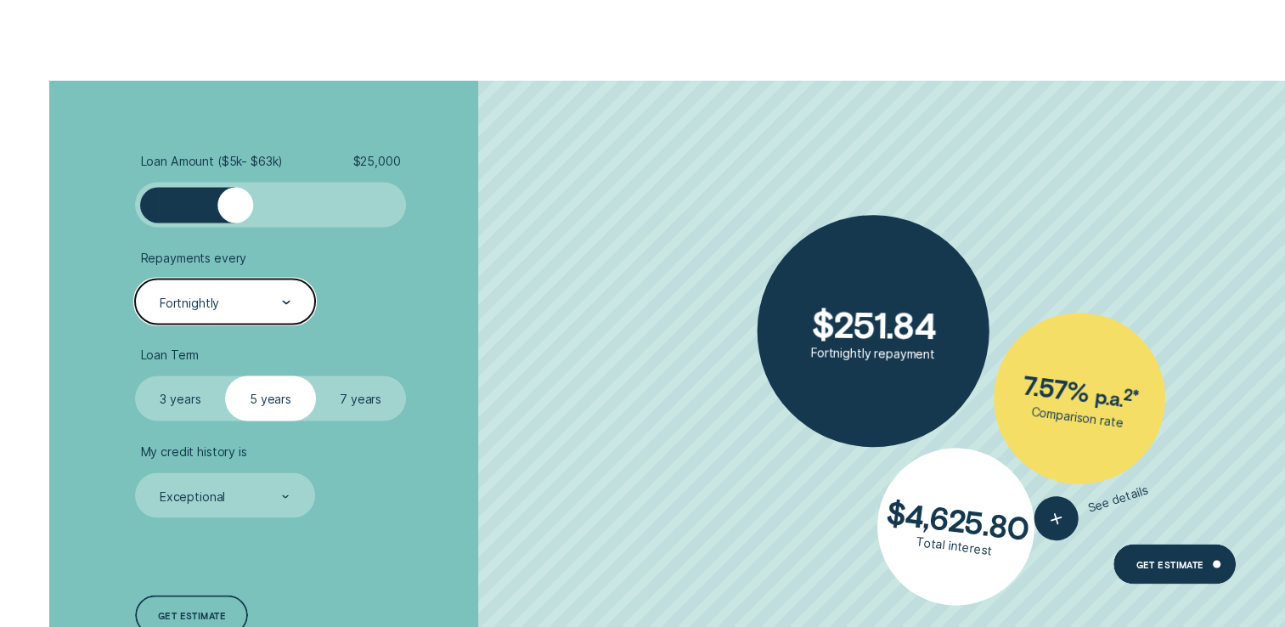
scroll to position [3228, 0]
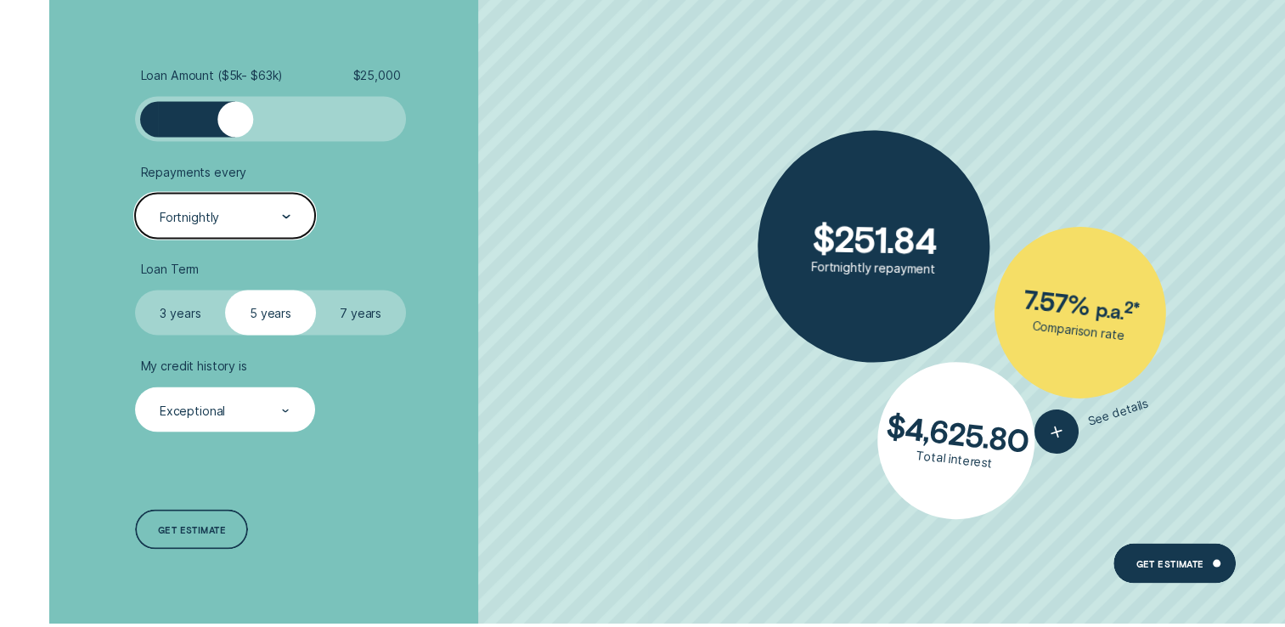
click at [240, 409] on div "Exceptional" at bounding box center [224, 411] width 133 height 17
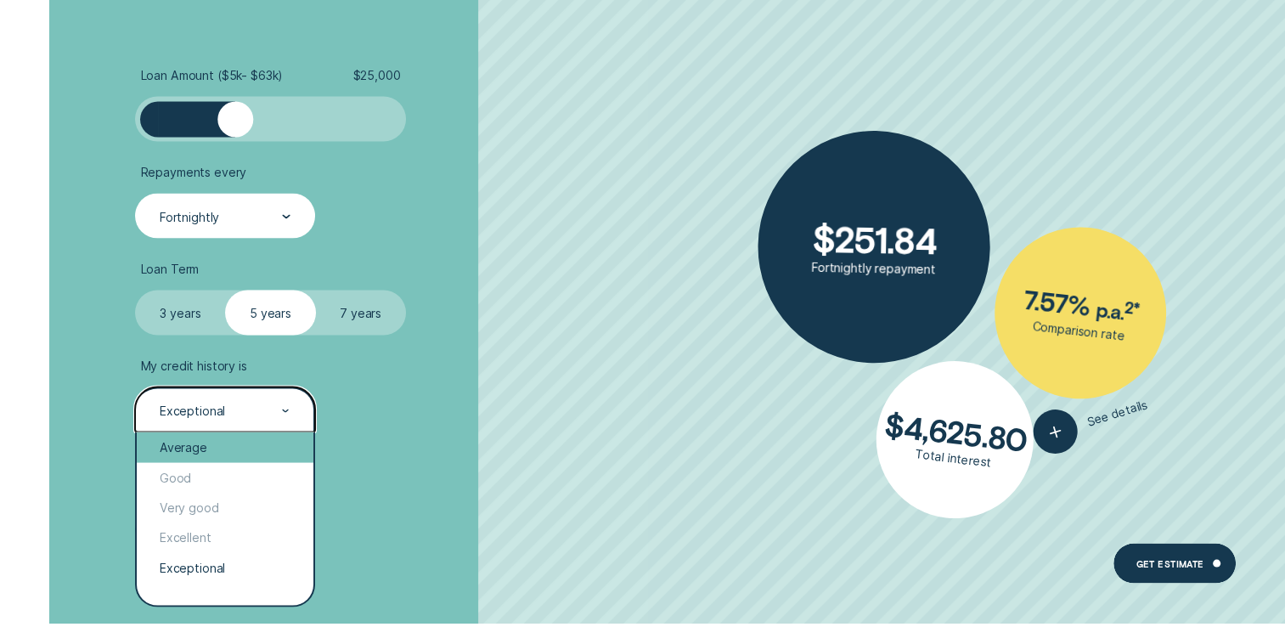
click at [204, 443] on div "Average" at bounding box center [225, 447] width 176 height 30
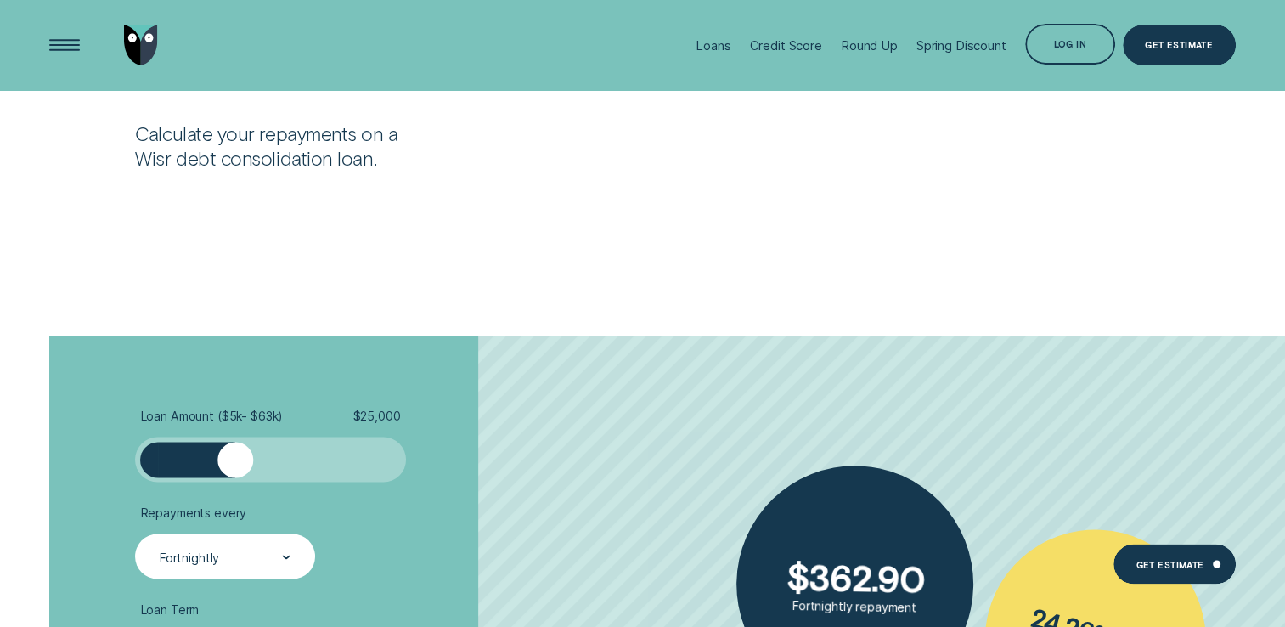
scroll to position [2803, 0]
